Goal: Find contact information: Find contact information

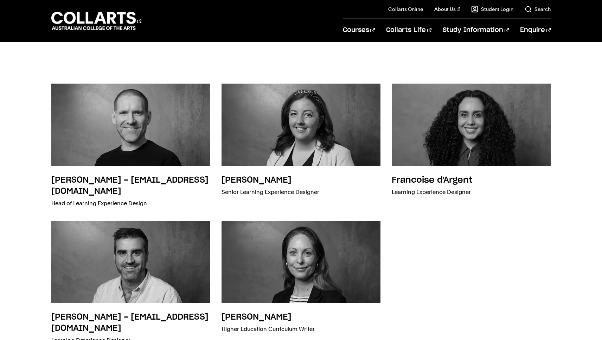
scroll to position [3, 0]
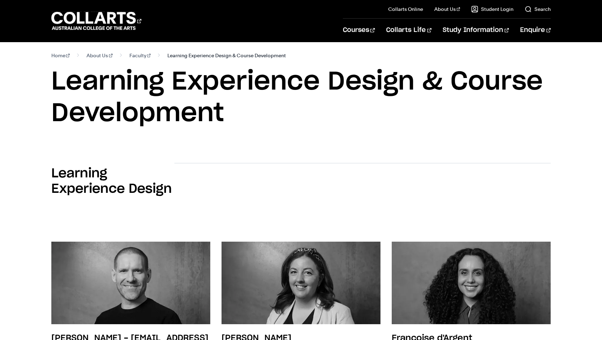
click at [169, 55] on span "Learning Experience Design & Course Development" at bounding box center [226, 56] width 118 height 10
click at [129, 56] on link "Faculty" at bounding box center [139, 56] width 21 height 10
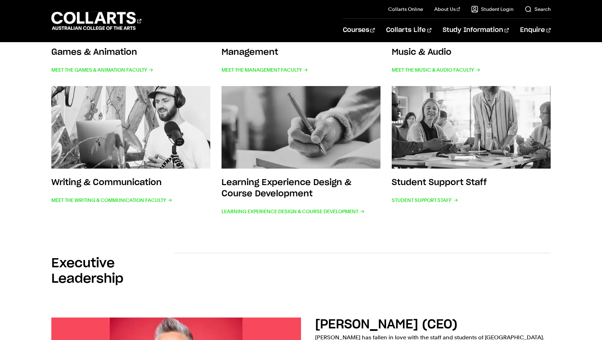
scroll to position [373, 0]
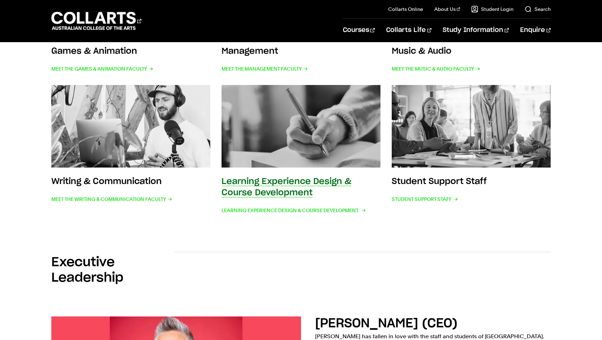
click at [276, 189] on h3 "Learning Experience Design & Course Development" at bounding box center [286, 187] width 130 height 20
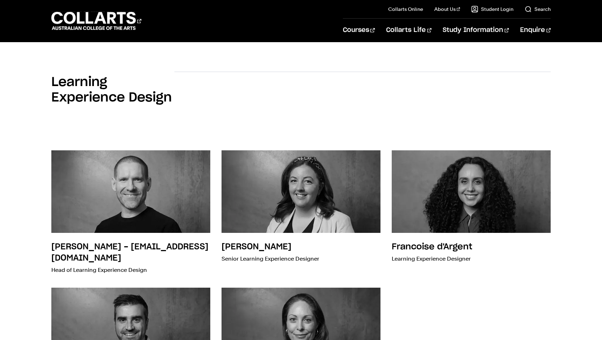
scroll to position [95, 0]
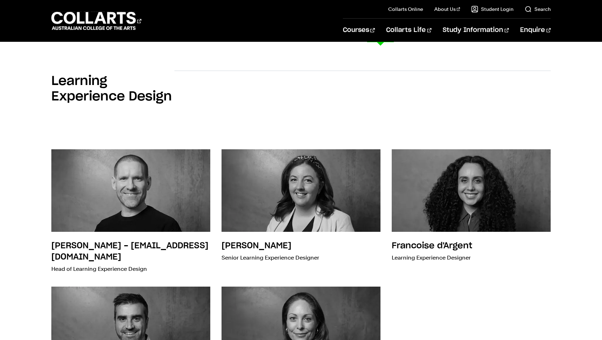
click at [402, 319] on div "Stephen Wheat - swheat@collarts.edu.au Head of Learning Experience Design Amy C…" at bounding box center [300, 281] width 499 height 286
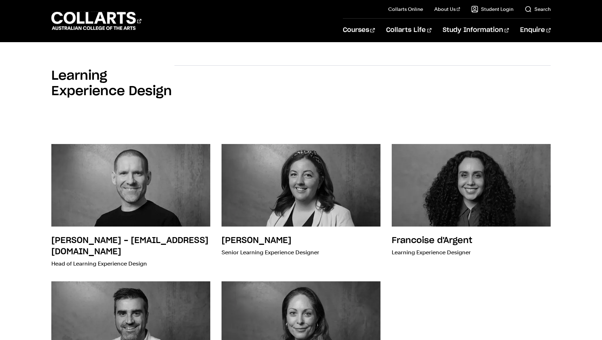
scroll to position [0, 0]
